Goal: Understand process/instructions: Learn how to perform a task or action

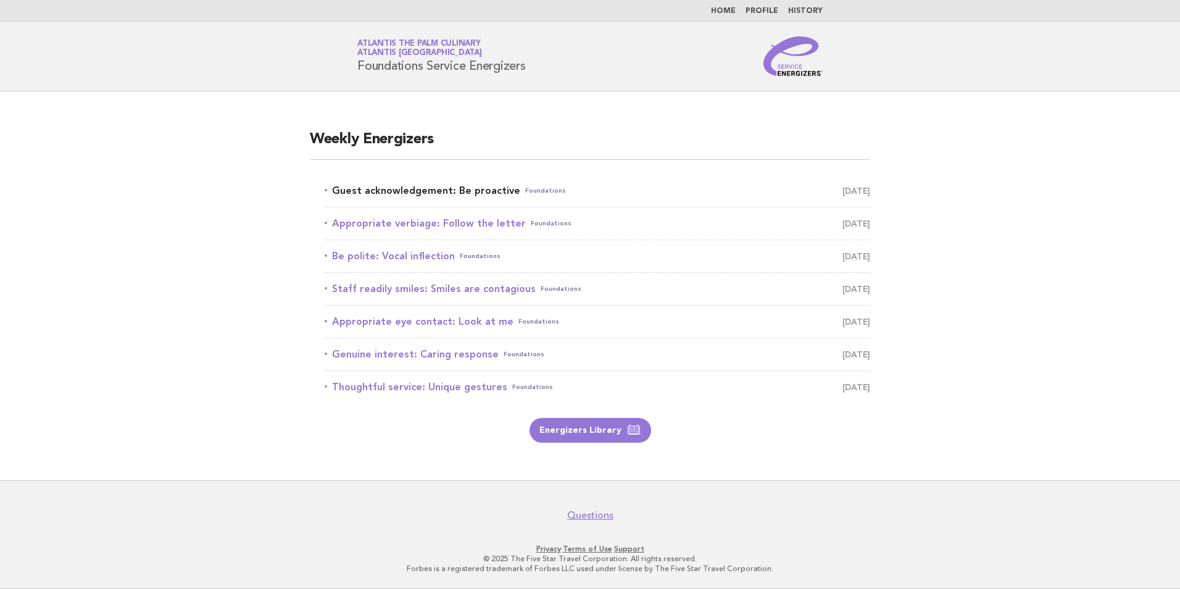
click at [462, 189] on link "Guest acknowledgement: Be proactive Foundations [DATE]" at bounding box center [597, 190] width 545 height 17
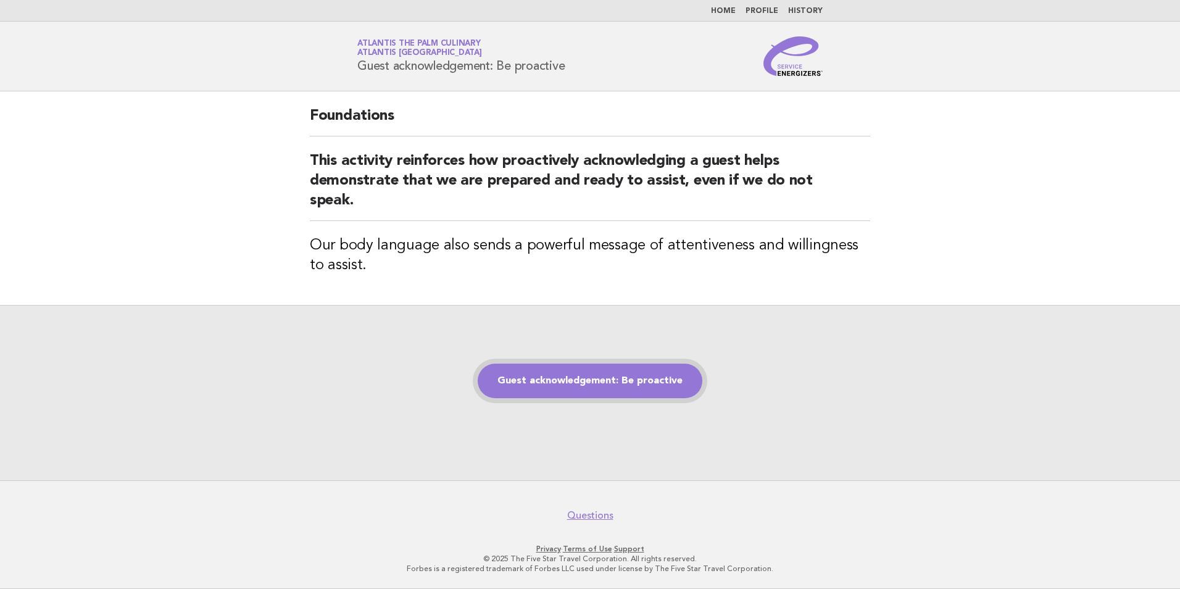
click at [633, 389] on link "Guest acknowledgement: Be proactive" at bounding box center [590, 380] width 225 height 35
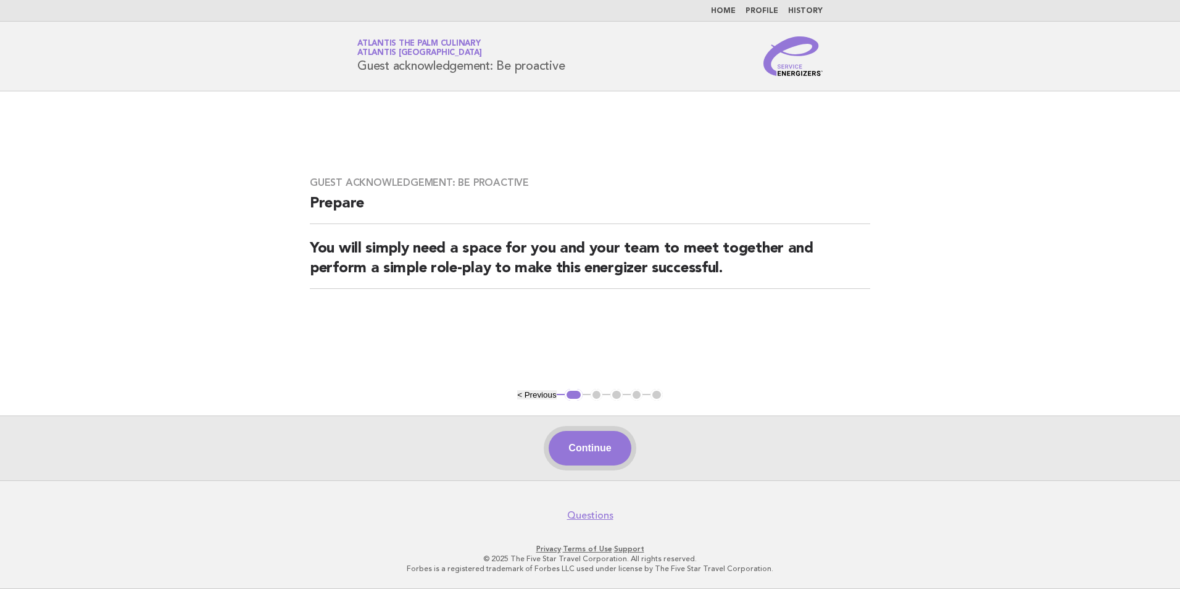
click at [589, 440] on button "Continue" at bounding box center [590, 448] width 82 height 35
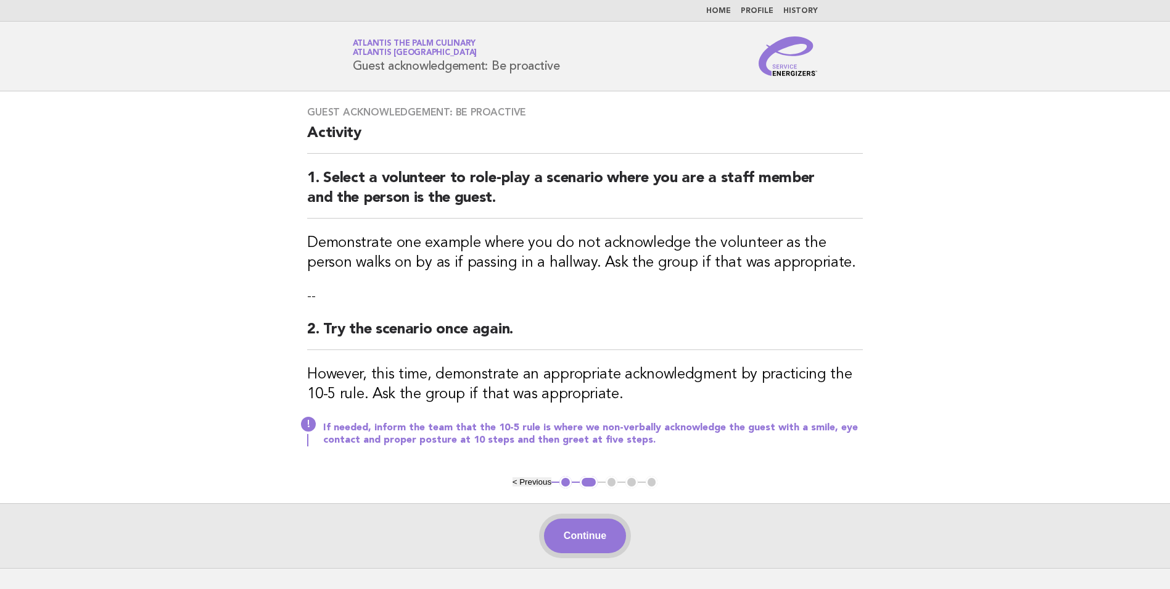
click at [596, 544] on button "Continue" at bounding box center [585, 535] width 82 height 35
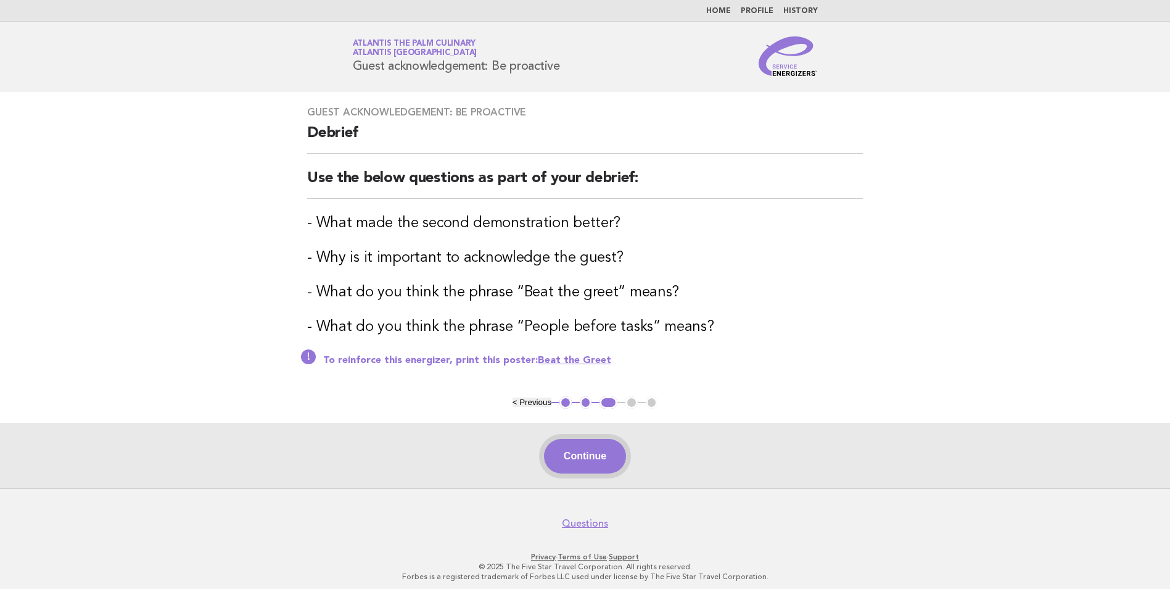
click at [568, 452] on button "Continue" at bounding box center [585, 456] width 82 height 35
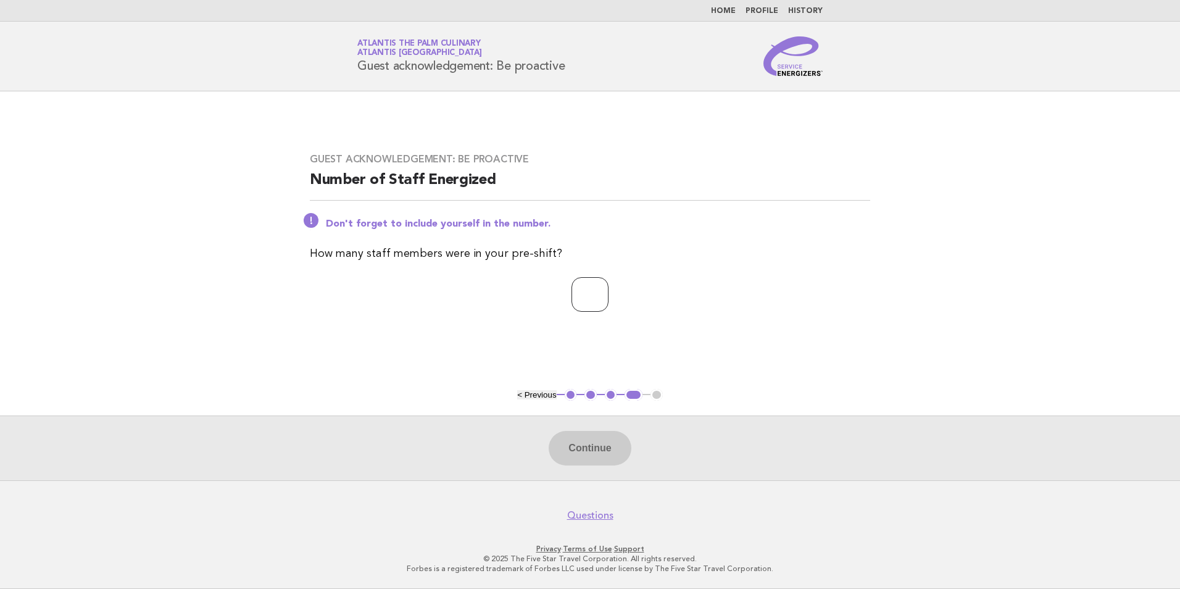
click at [587, 287] on input "number" at bounding box center [589, 294] width 37 height 35
type input "**"
click at [579, 453] on button "Continue" at bounding box center [590, 448] width 82 height 35
